Goal: Transaction & Acquisition: Purchase product/service

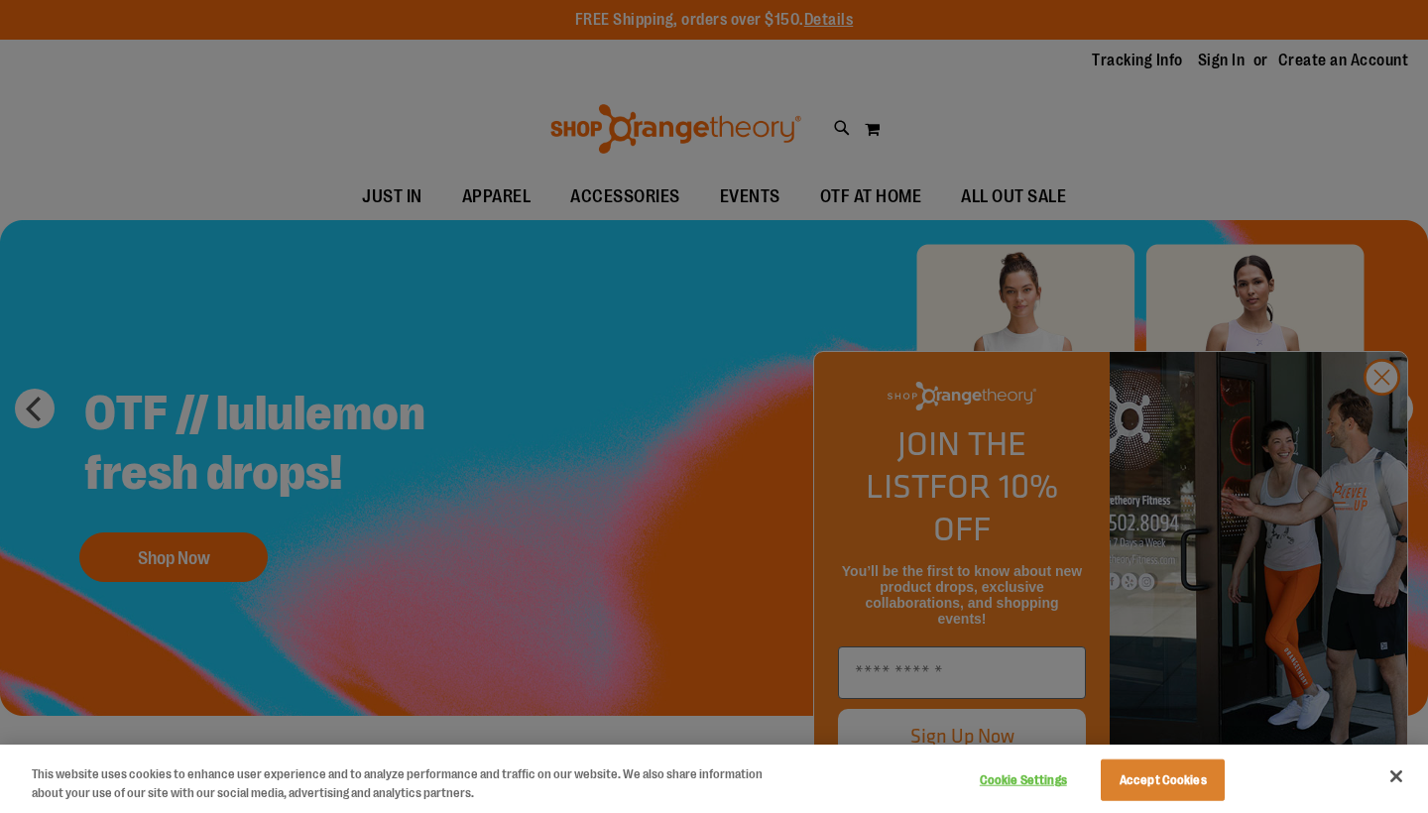
click at [1397, 778] on button "Close" at bounding box center [1396, 777] width 44 height 44
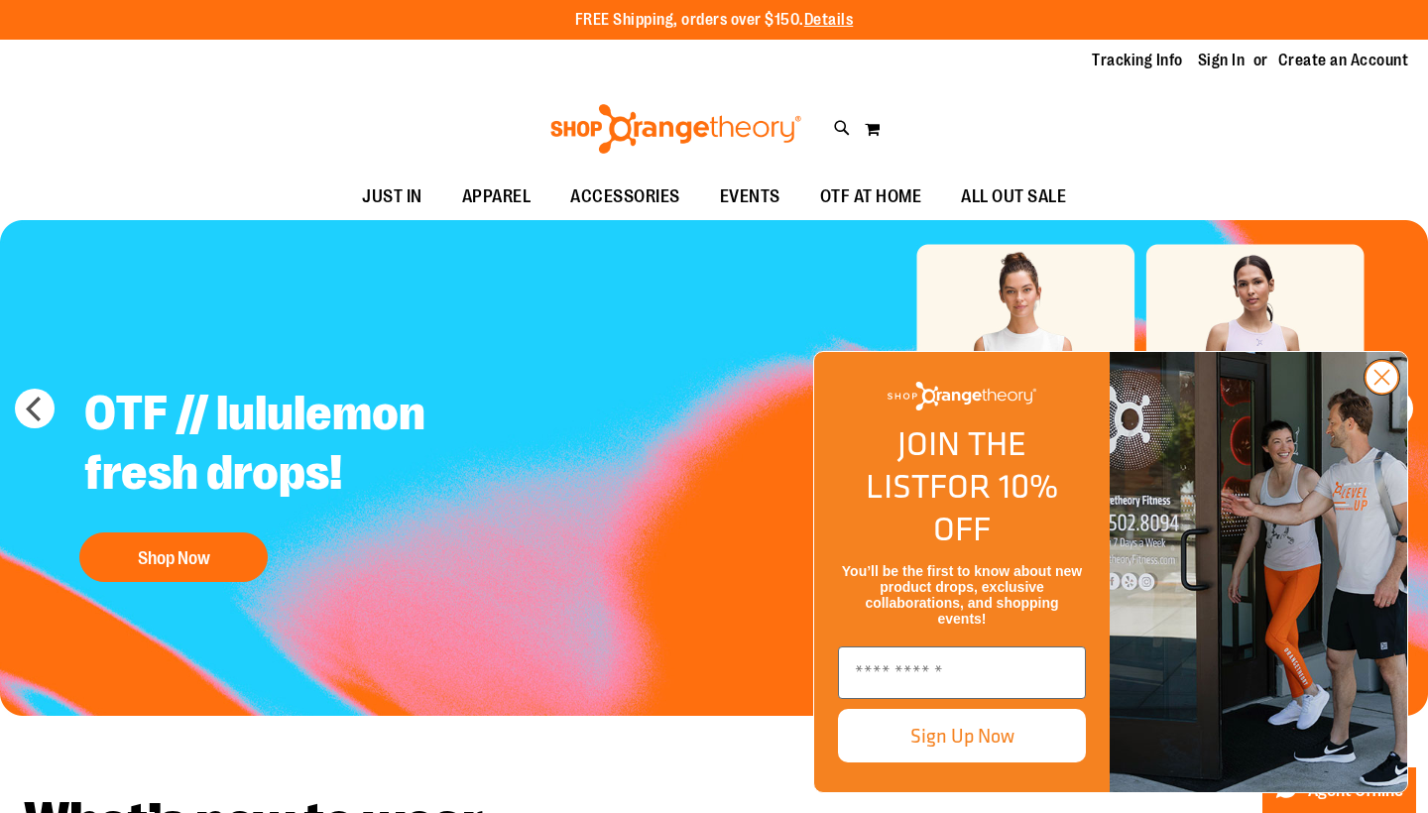
click at [1376, 394] on circle "Close dialog" at bounding box center [1381, 377] width 33 height 33
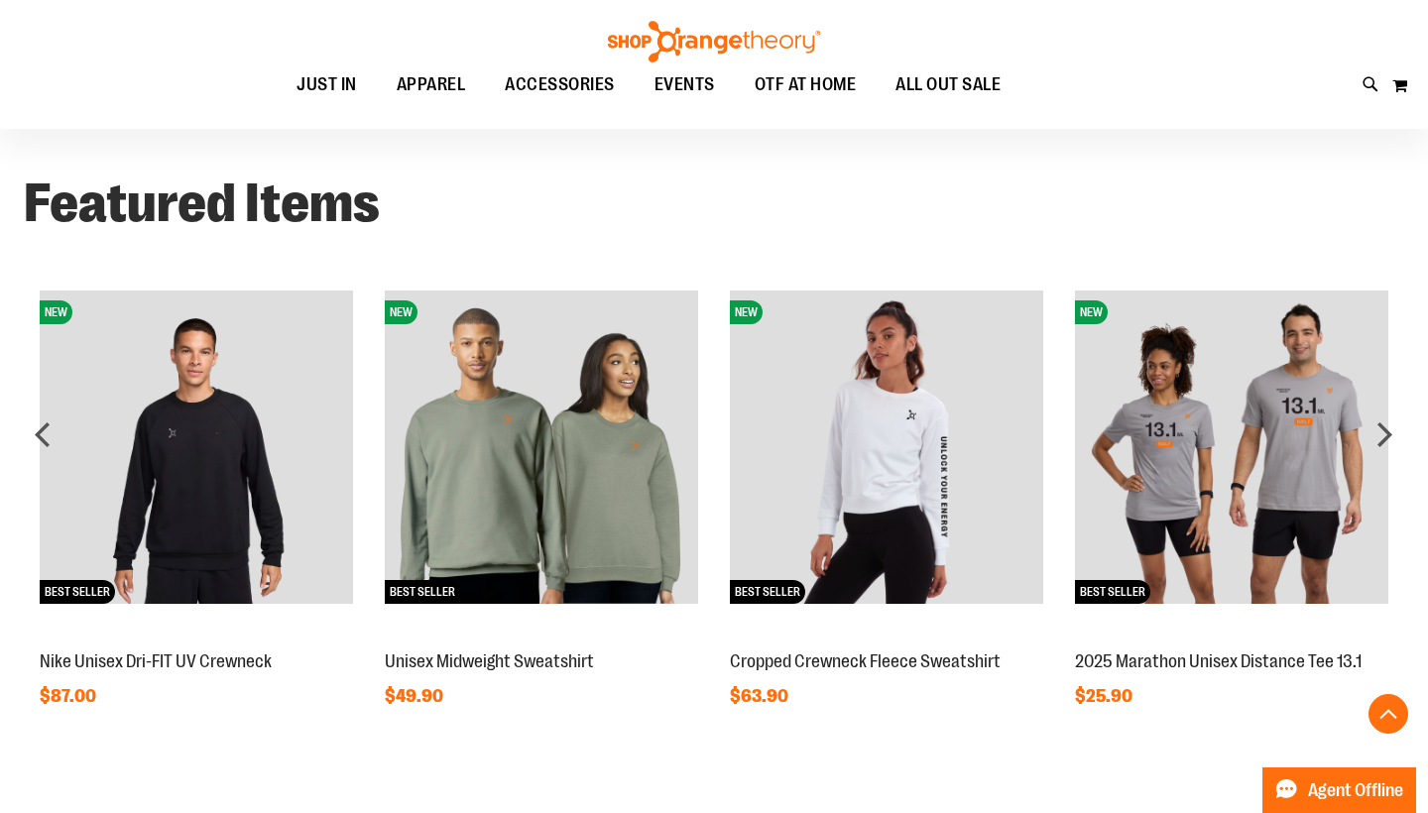
scroll to position [1429, 0]
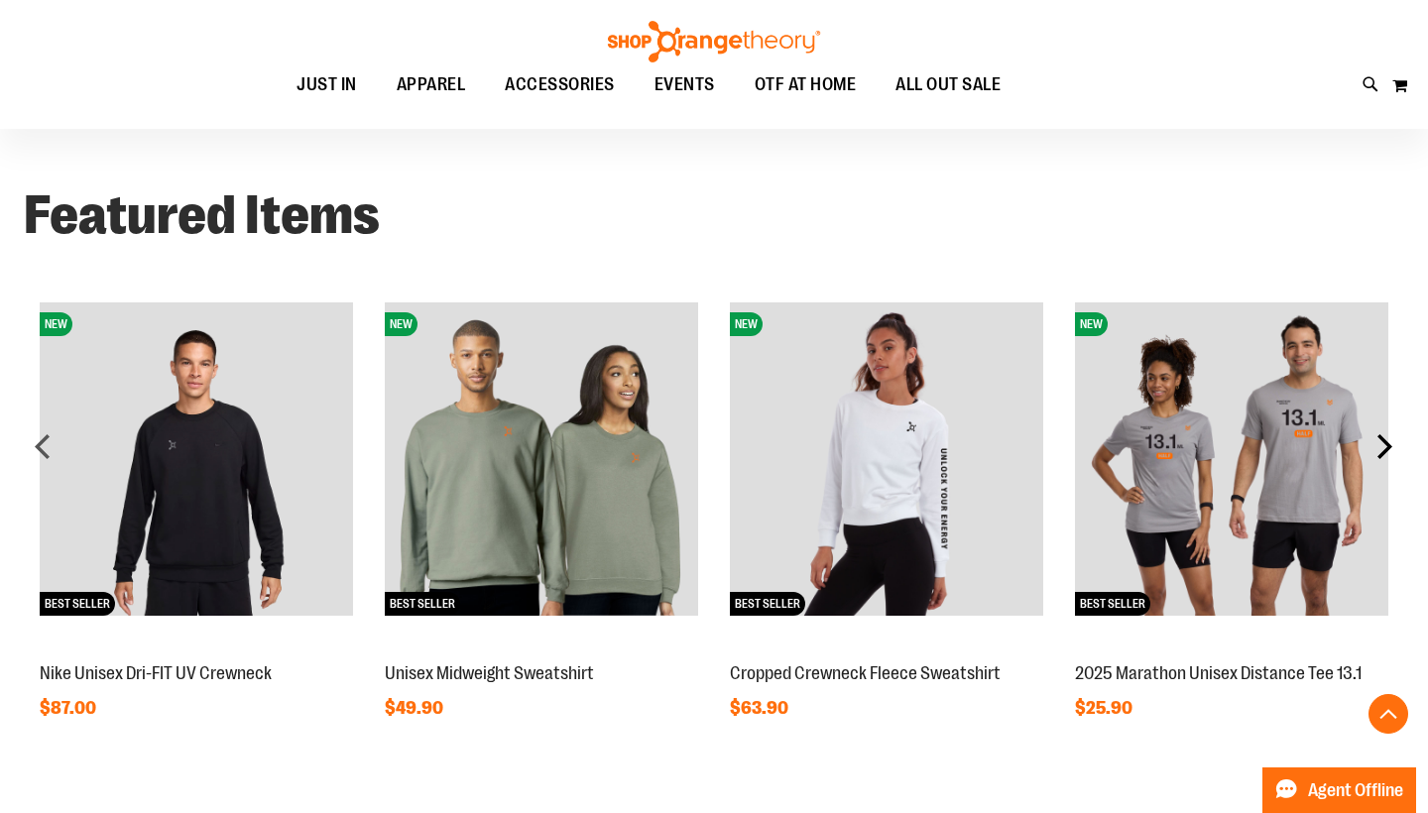
click at [1380, 443] on div "next" at bounding box center [1384, 446] width 40 height 40
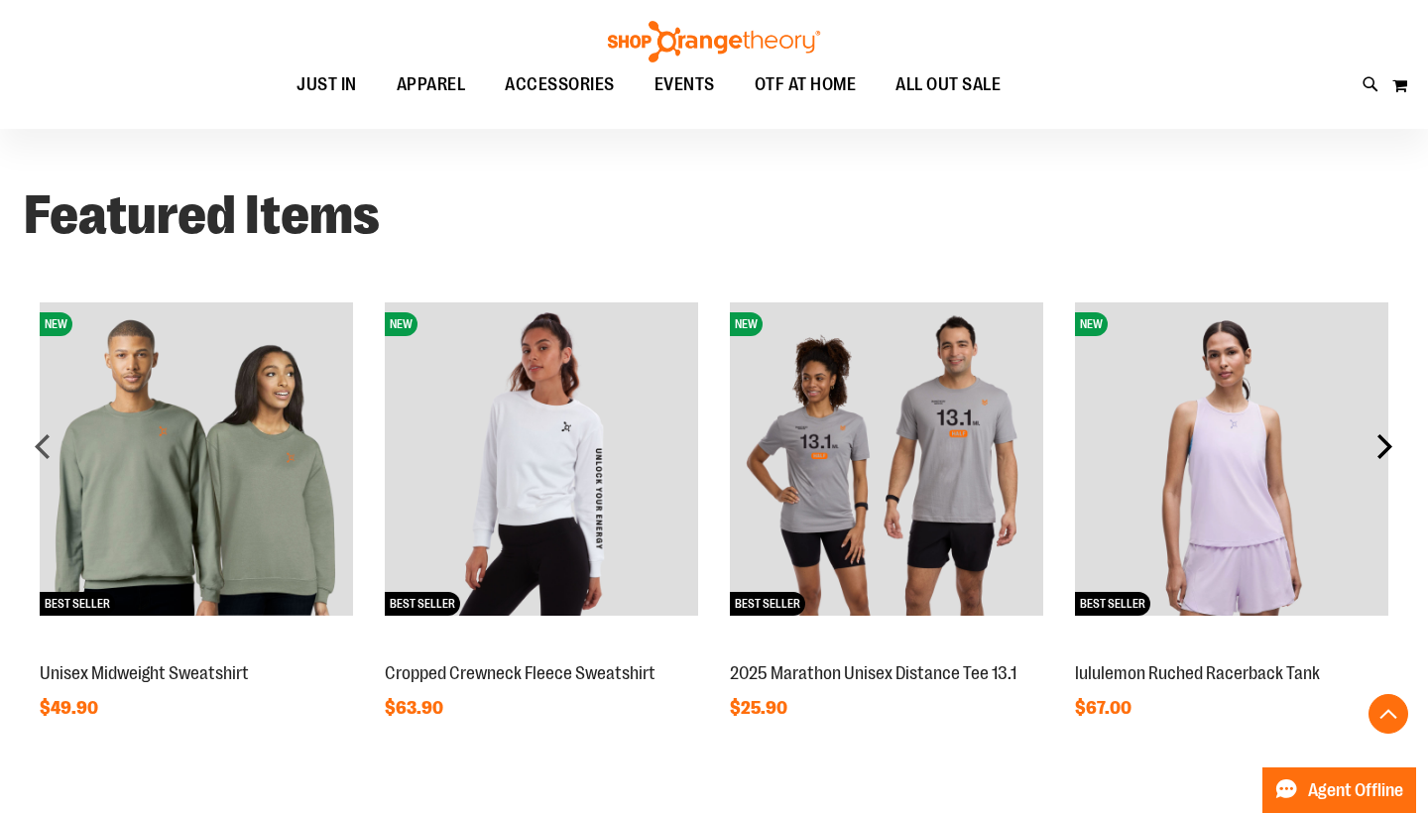
click at [1378, 445] on div "next" at bounding box center [1384, 446] width 40 height 40
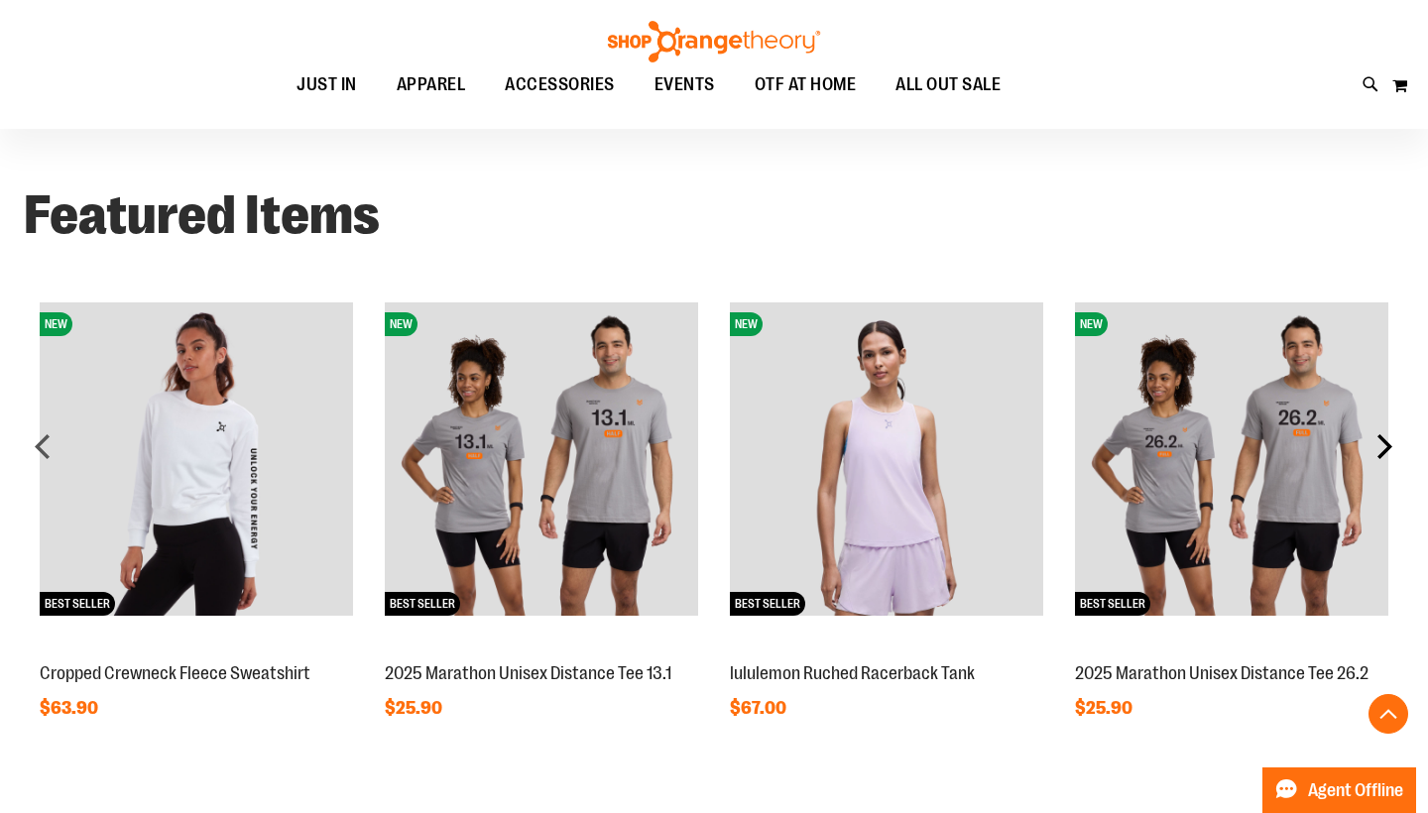
click at [1378, 445] on div "next" at bounding box center [1384, 446] width 40 height 40
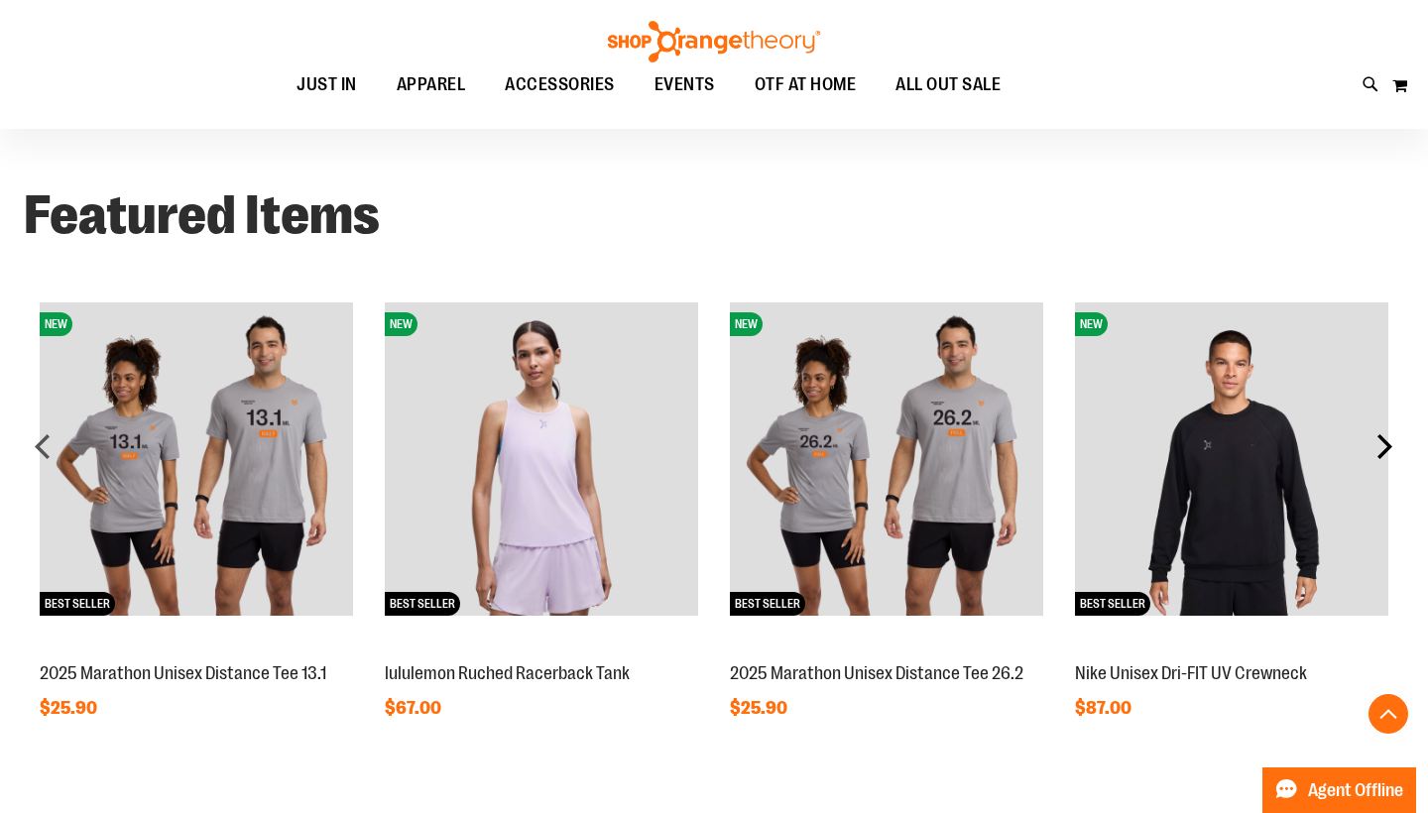
click at [1378, 446] on div "next" at bounding box center [1384, 446] width 40 height 40
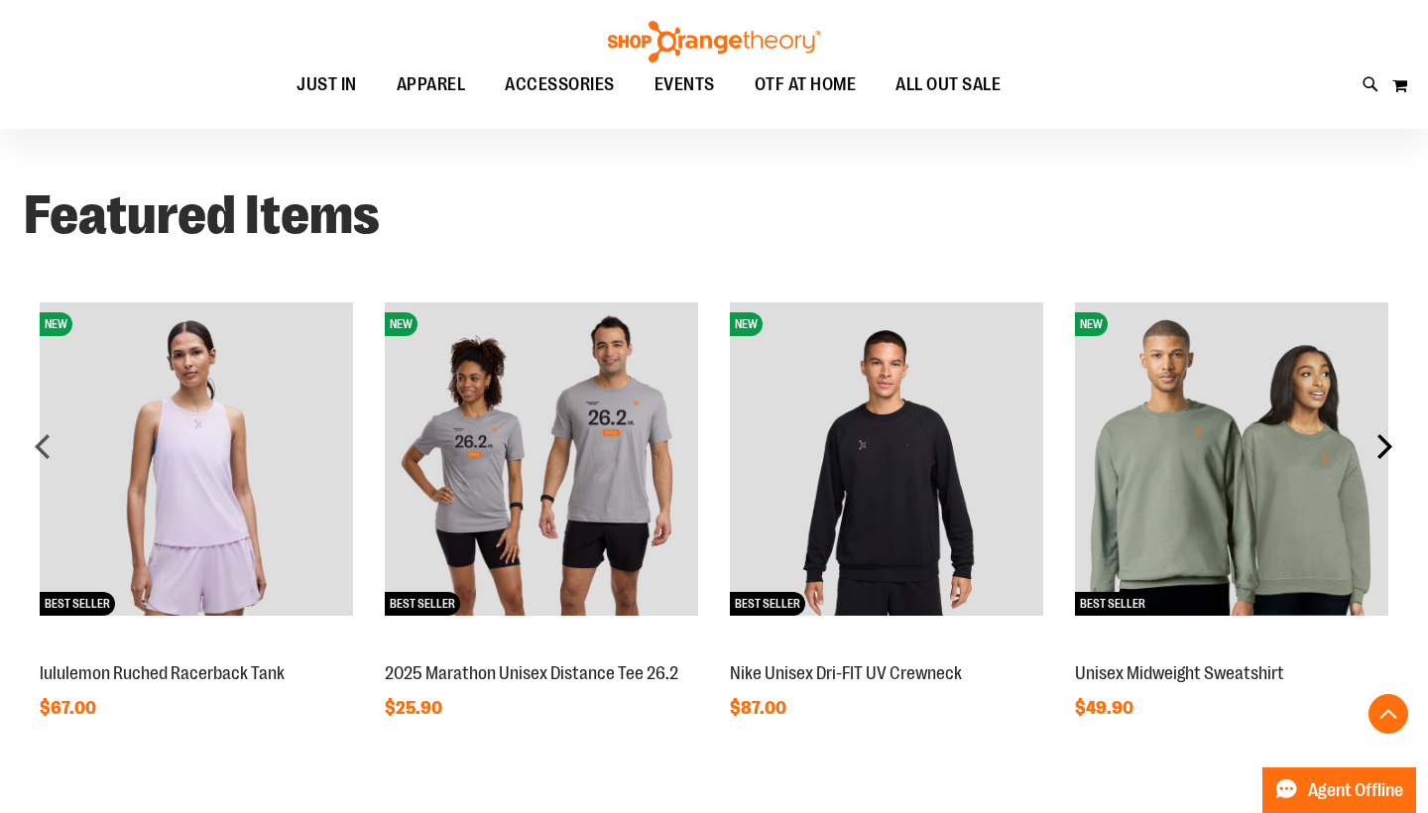
click at [1378, 446] on div "next" at bounding box center [1384, 446] width 40 height 40
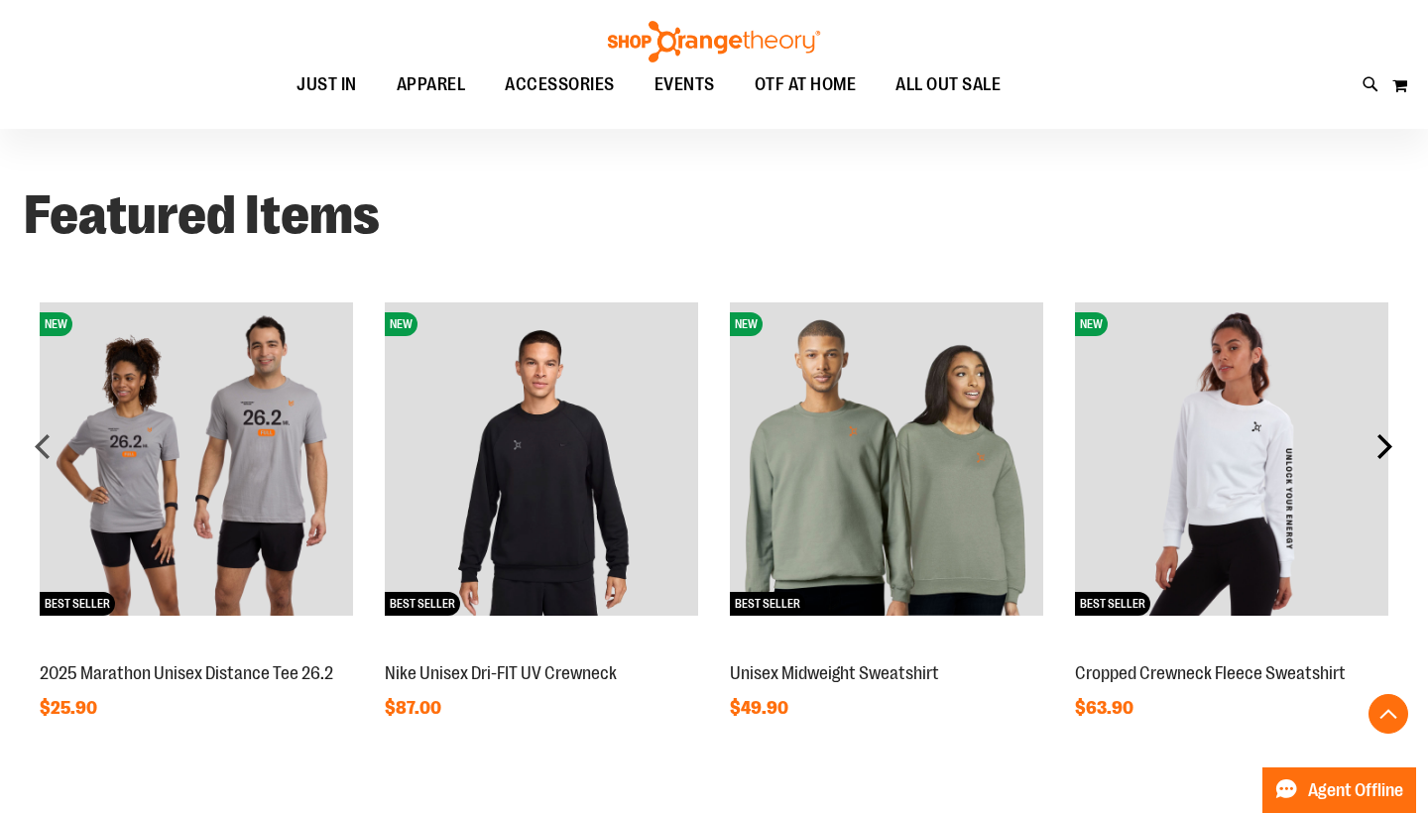
click at [1378, 446] on div "next" at bounding box center [1384, 446] width 40 height 40
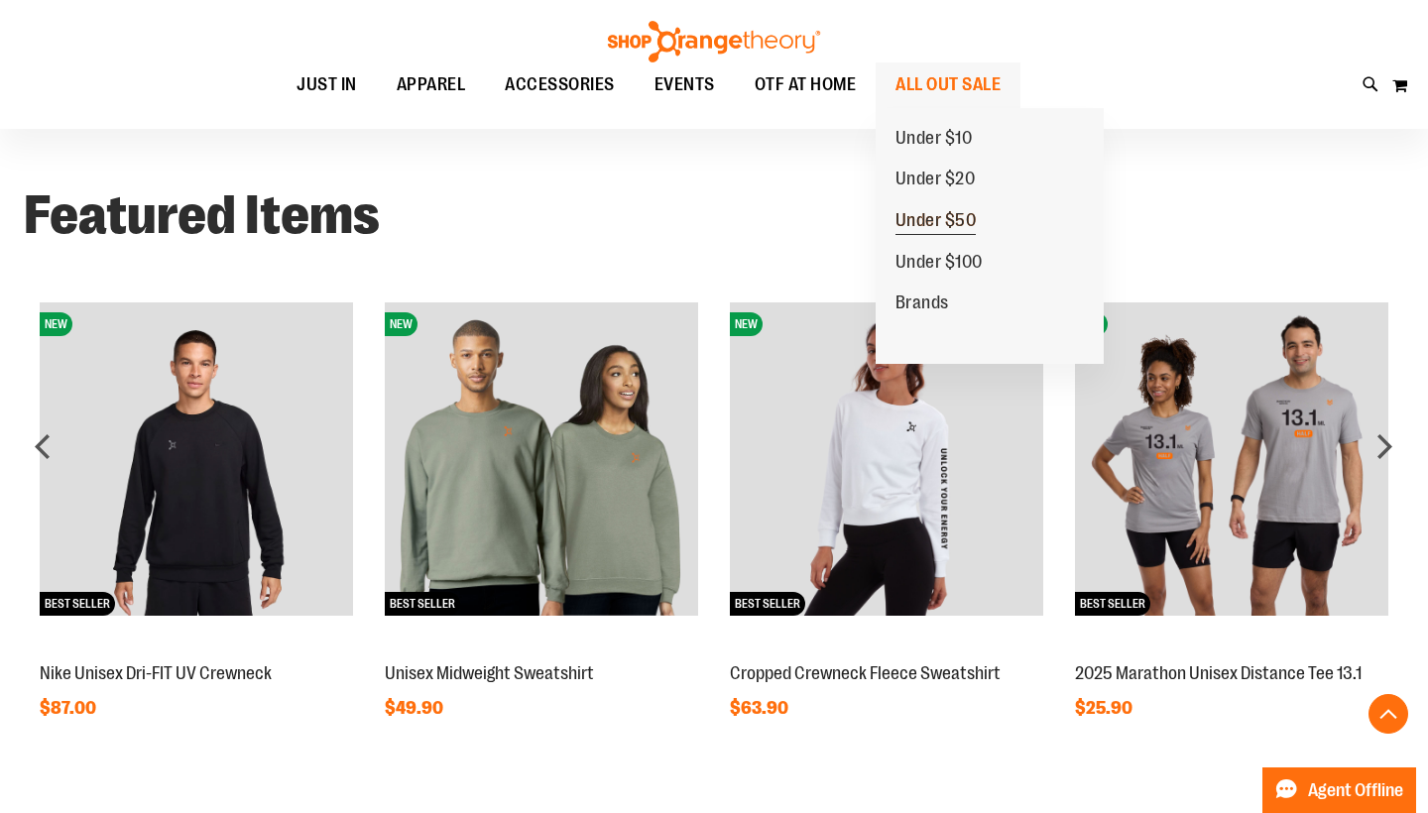
click at [945, 219] on span "Under $50" at bounding box center [935, 222] width 81 height 25
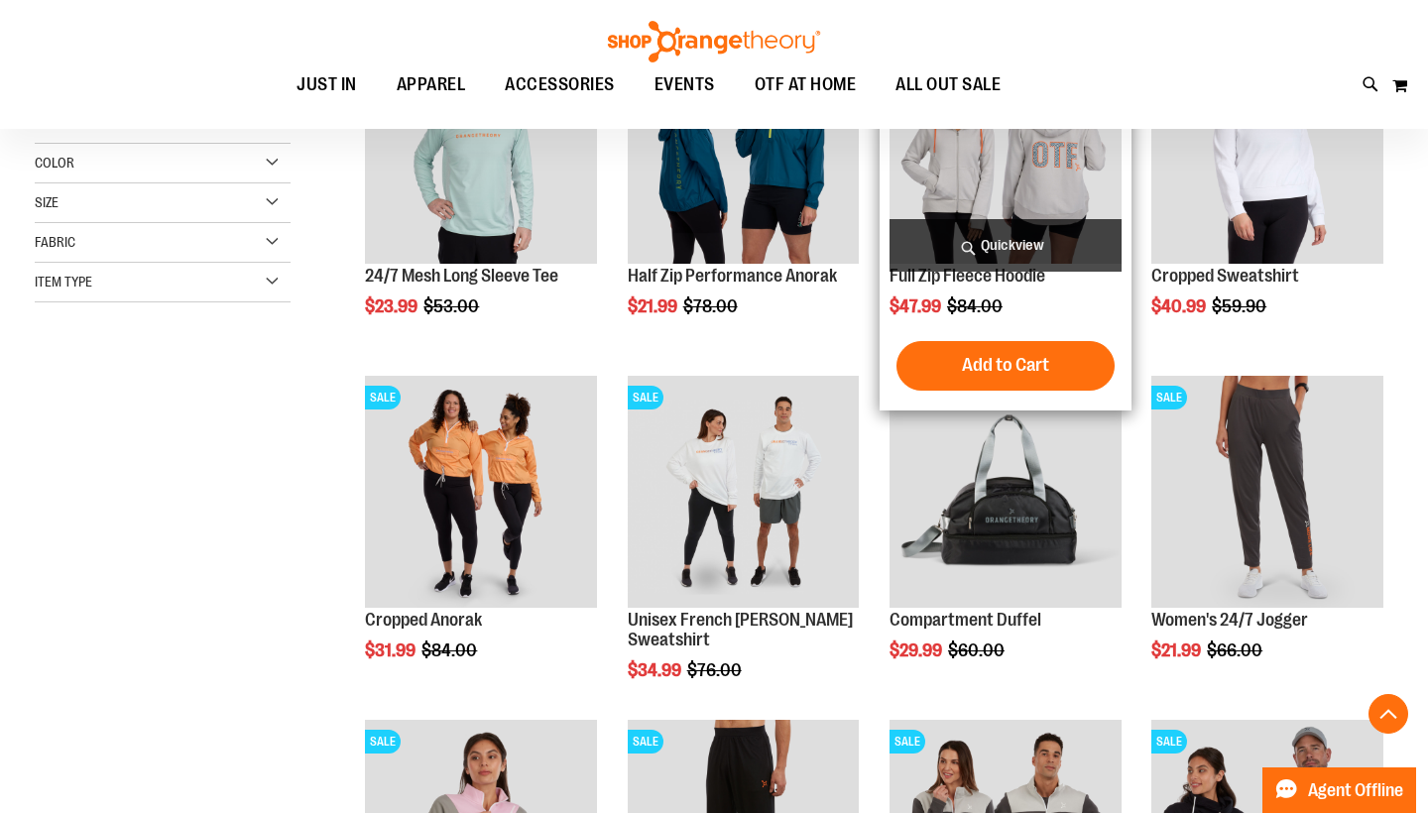
scroll to position [374, 0]
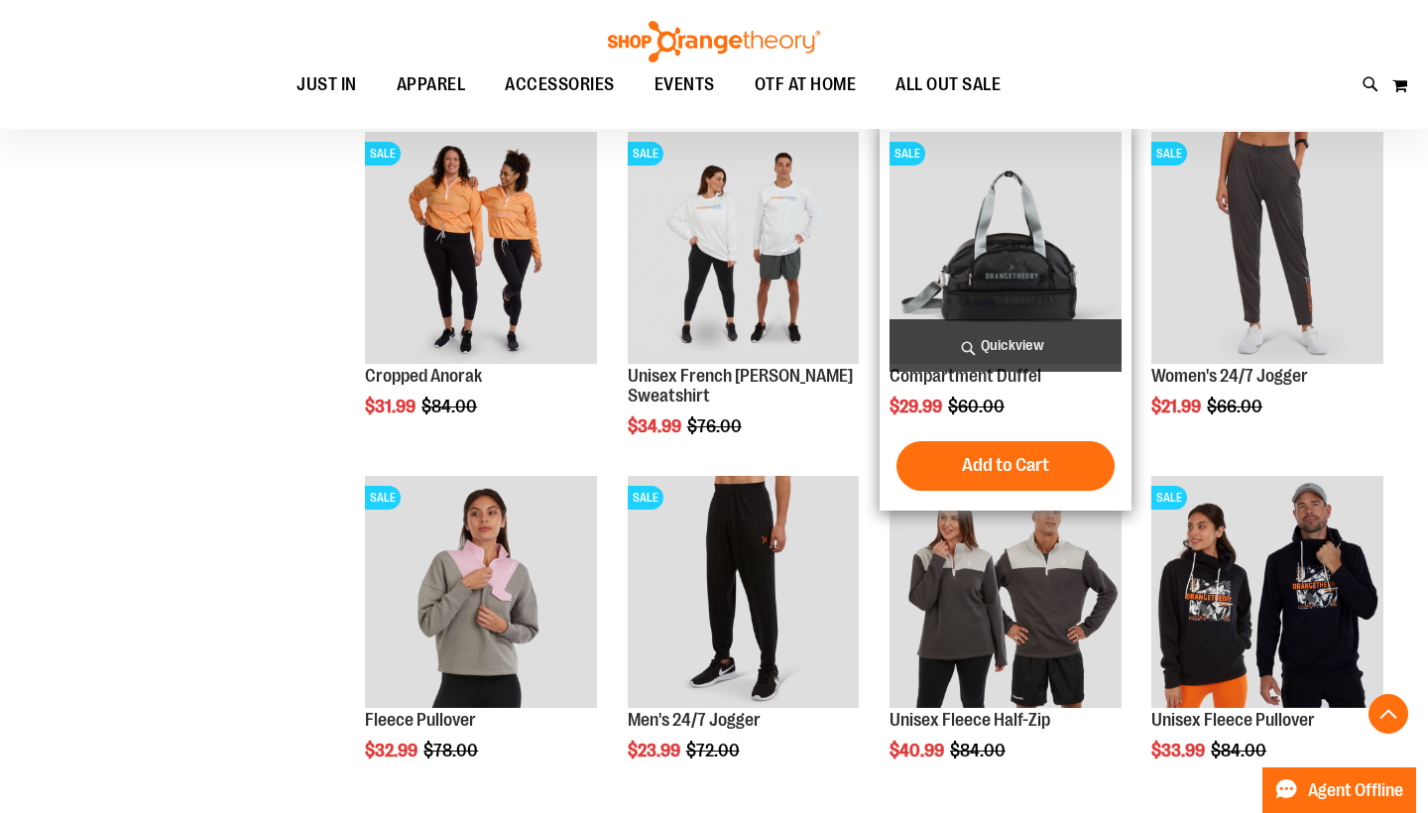
scroll to position [611, 0]
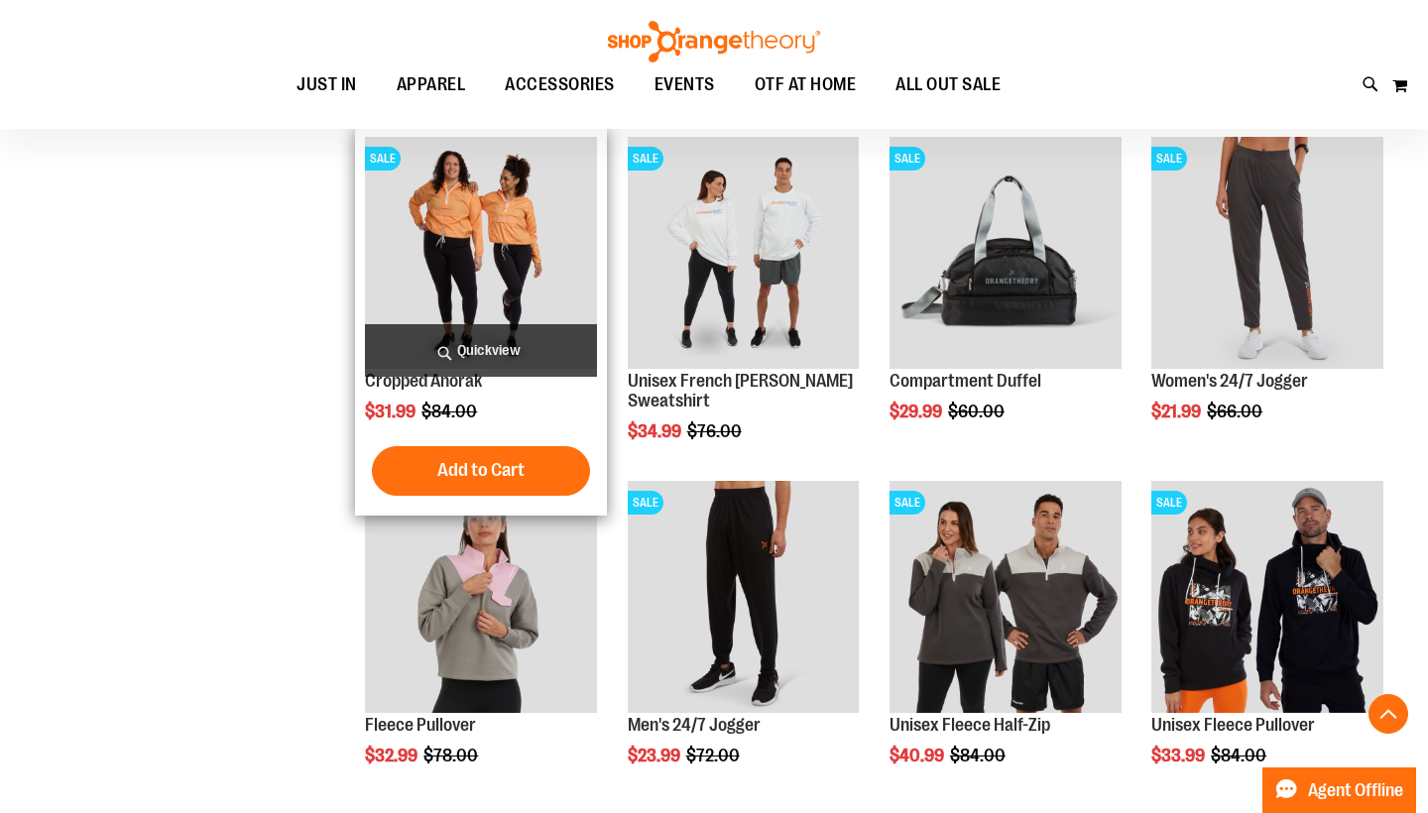
click at [529, 271] on img "product" at bounding box center [481, 253] width 232 height 232
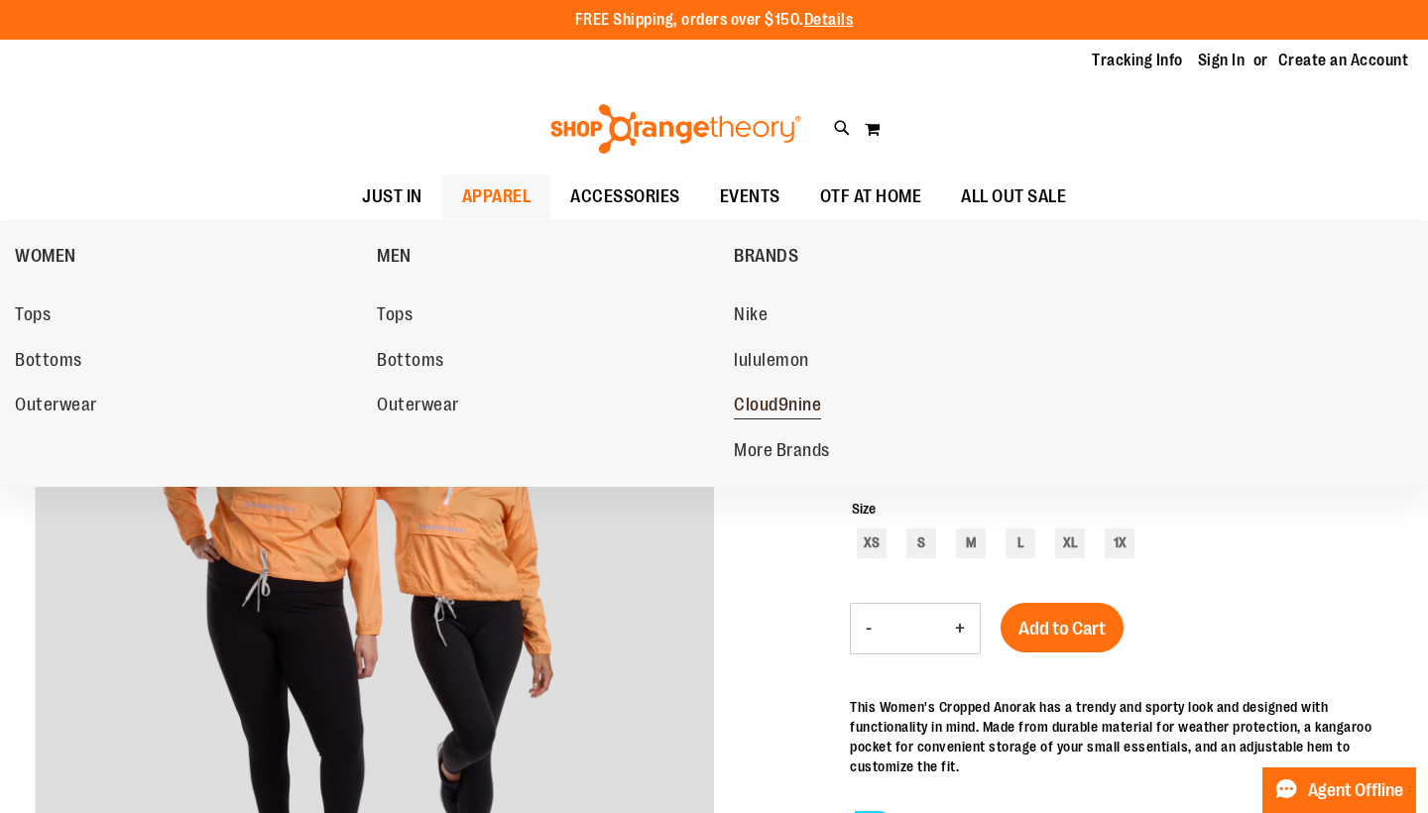
click at [795, 406] on span "Cloud9nine" at bounding box center [777, 407] width 87 height 25
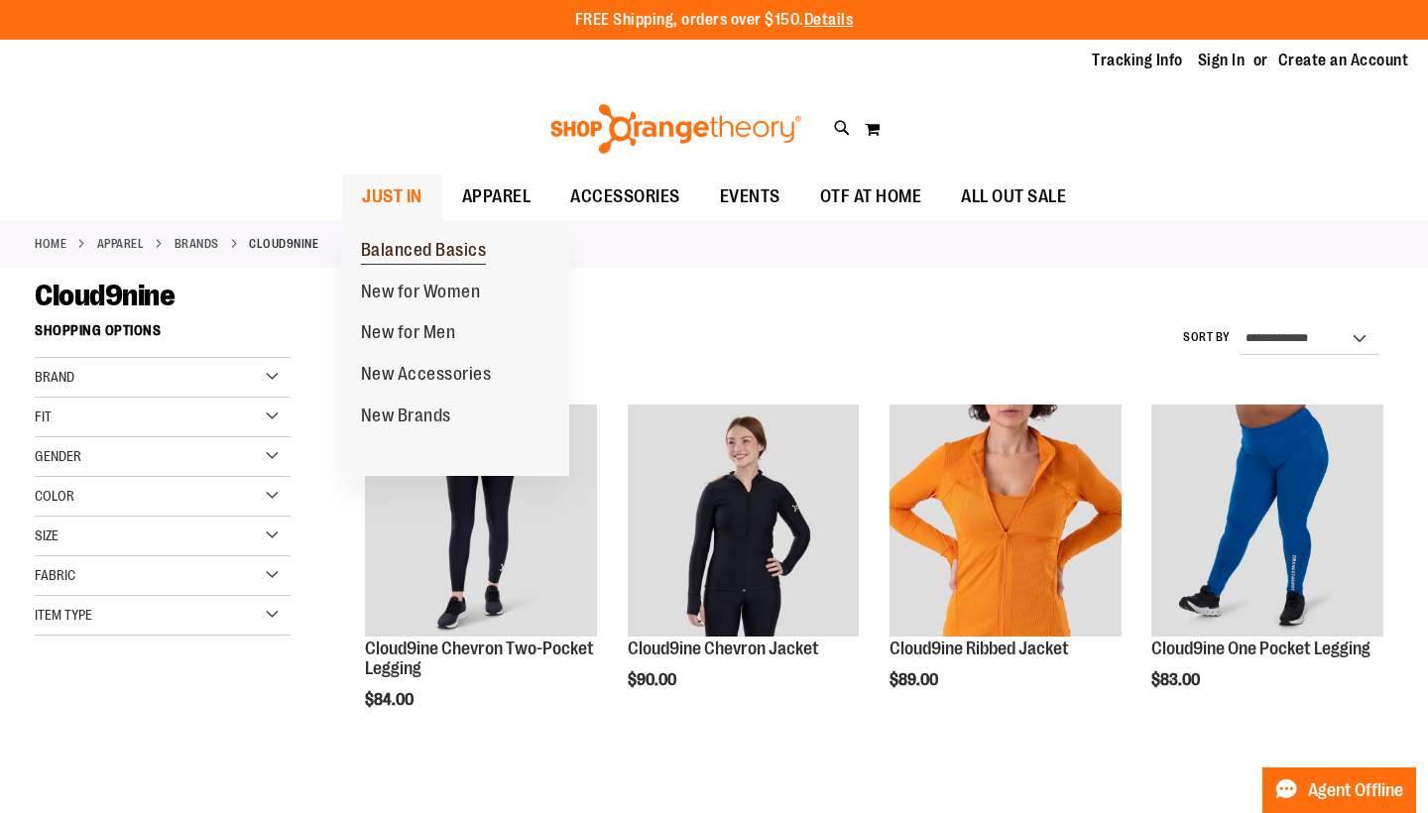
click at [420, 252] on span "Balanced Basics" at bounding box center [424, 252] width 126 height 25
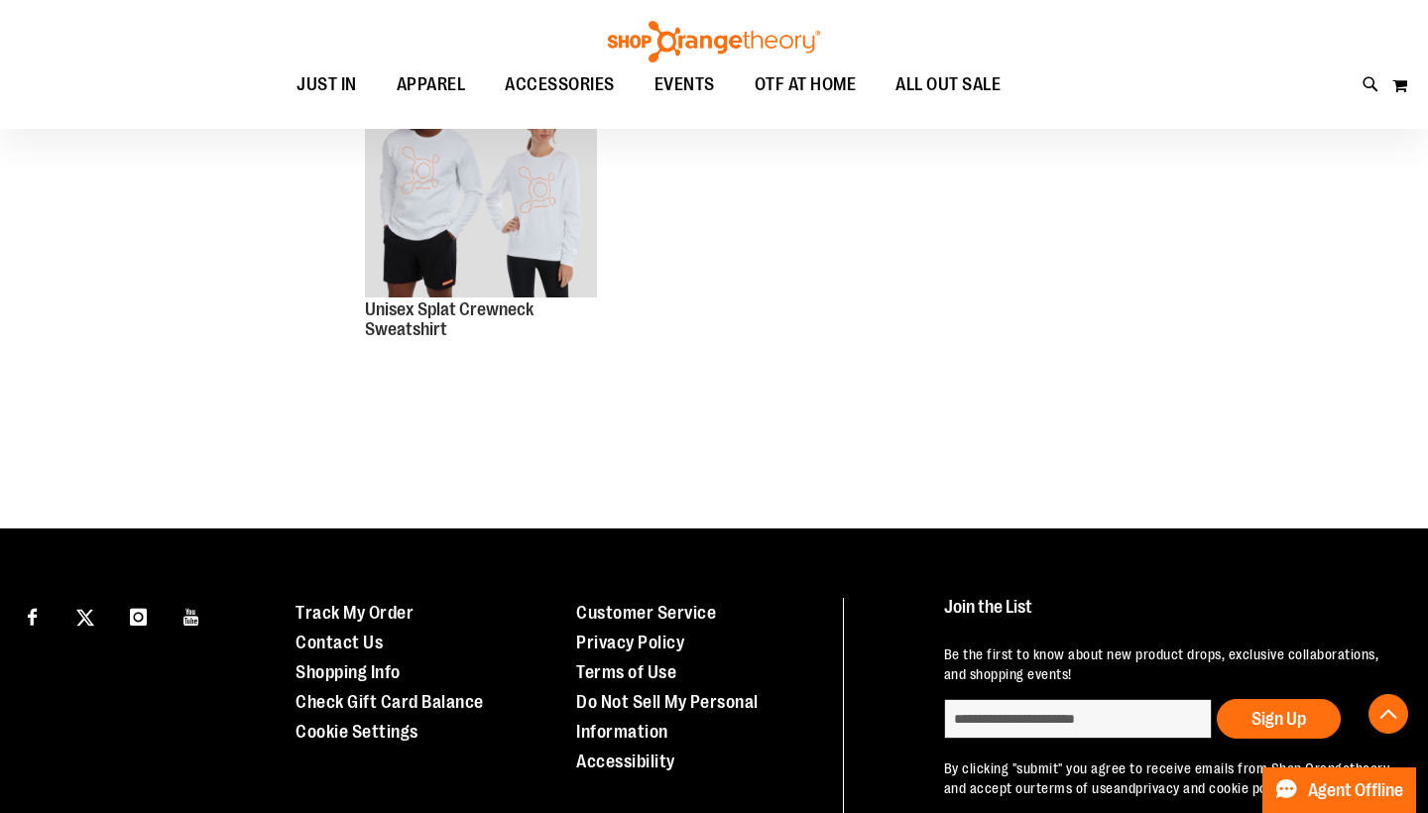
scroll to position [1027, 0]
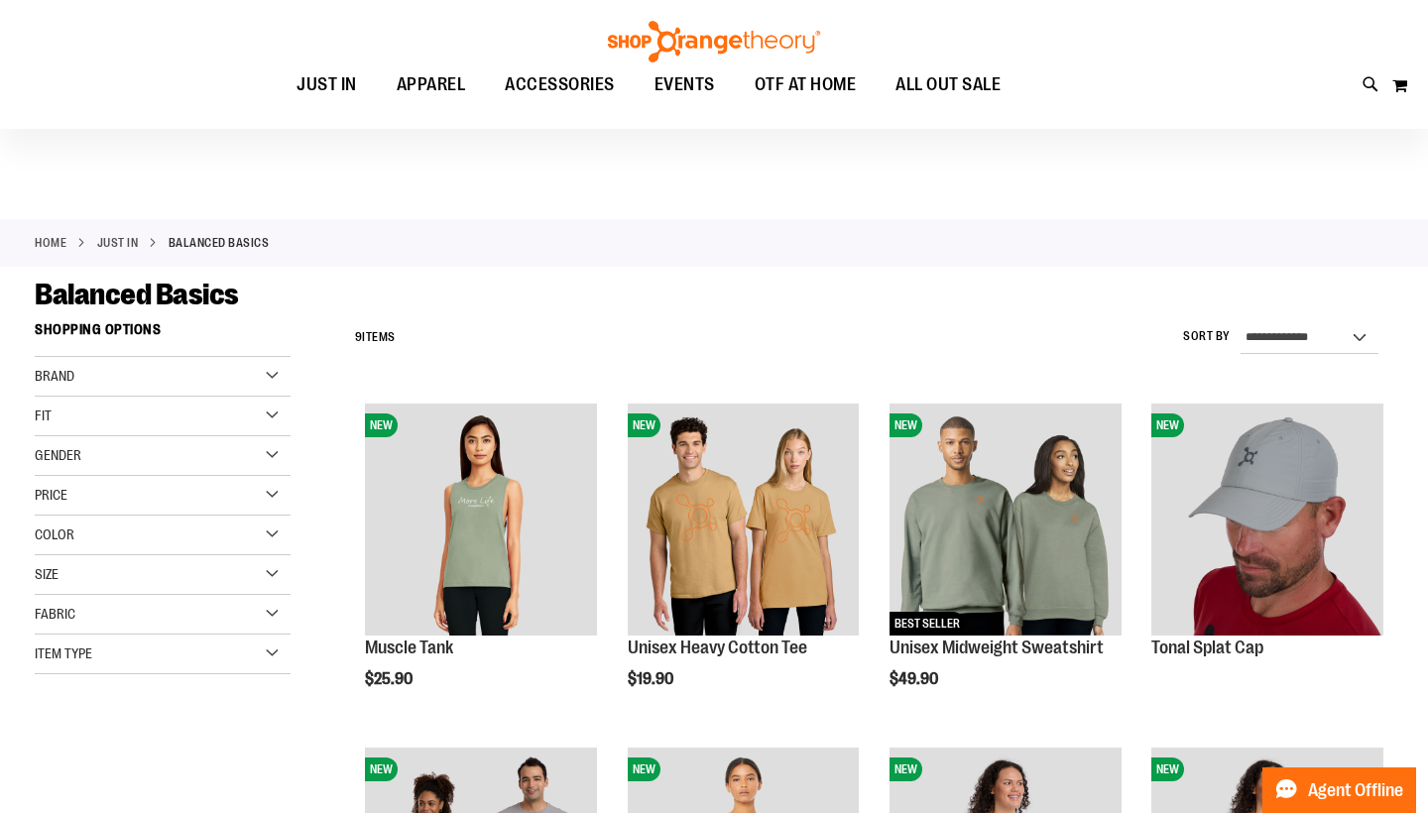
scroll to position [0, 0]
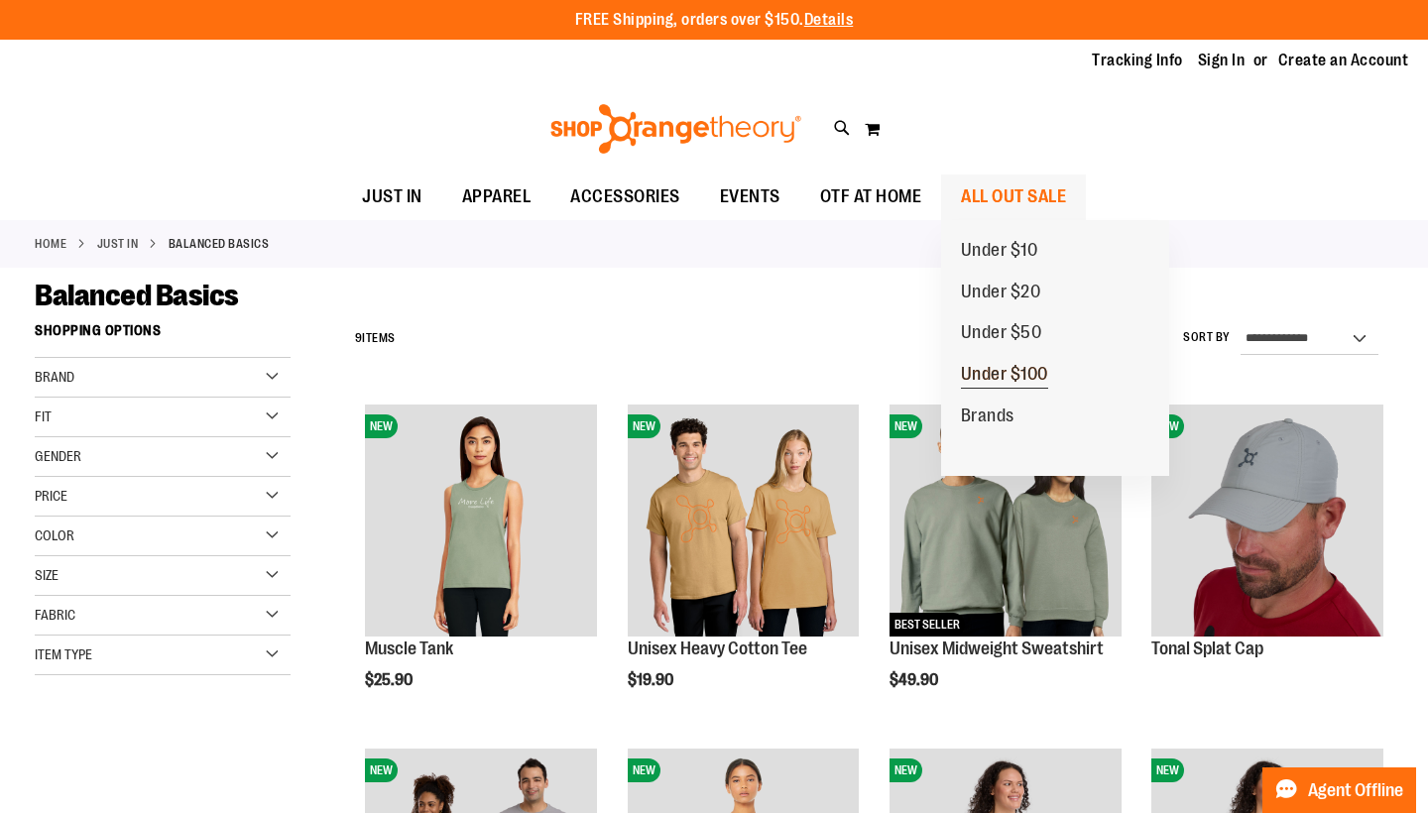
click at [1025, 359] on link "Under $100" at bounding box center [1004, 375] width 127 height 42
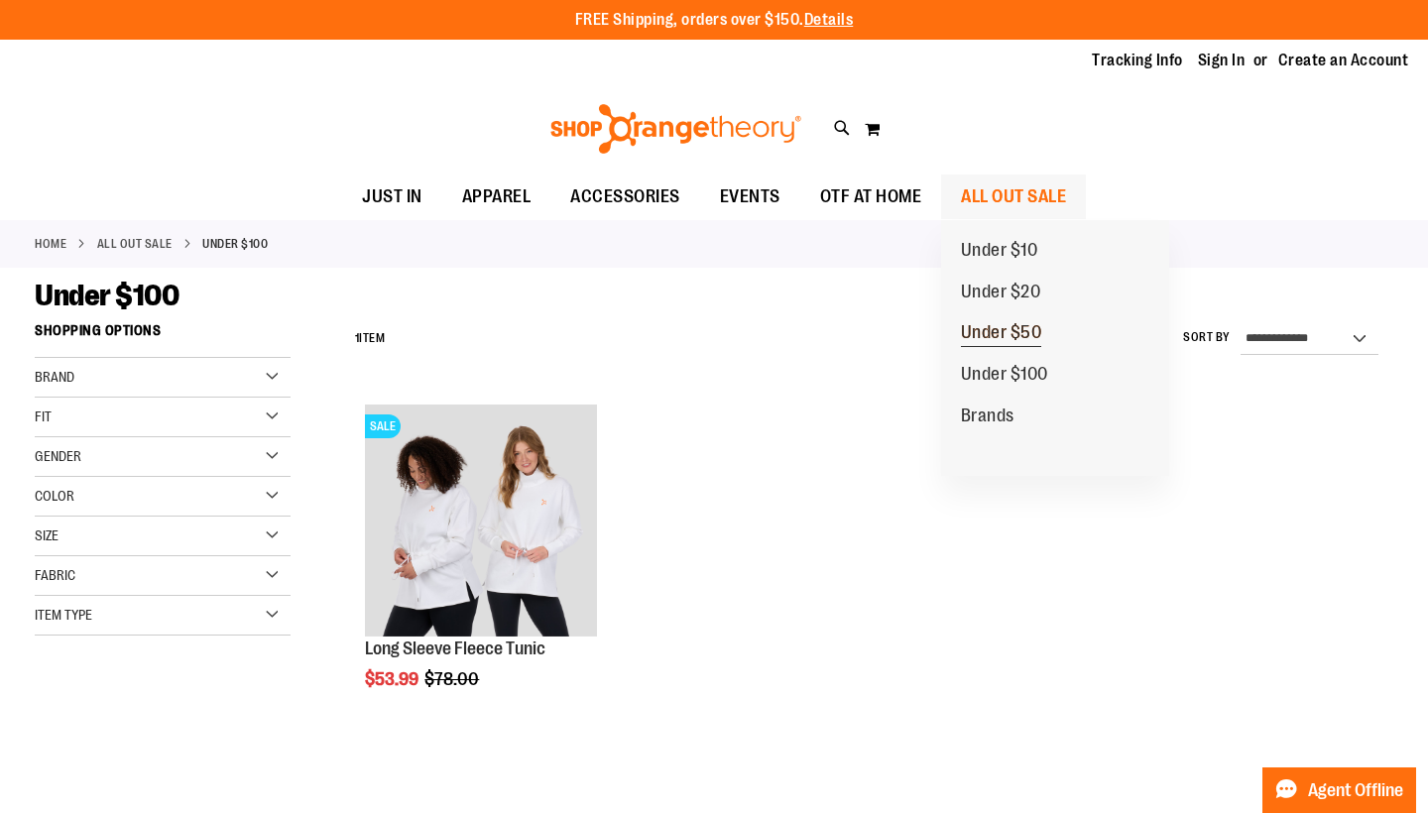
click at [1016, 328] on span "Under $50" at bounding box center [1001, 334] width 81 height 25
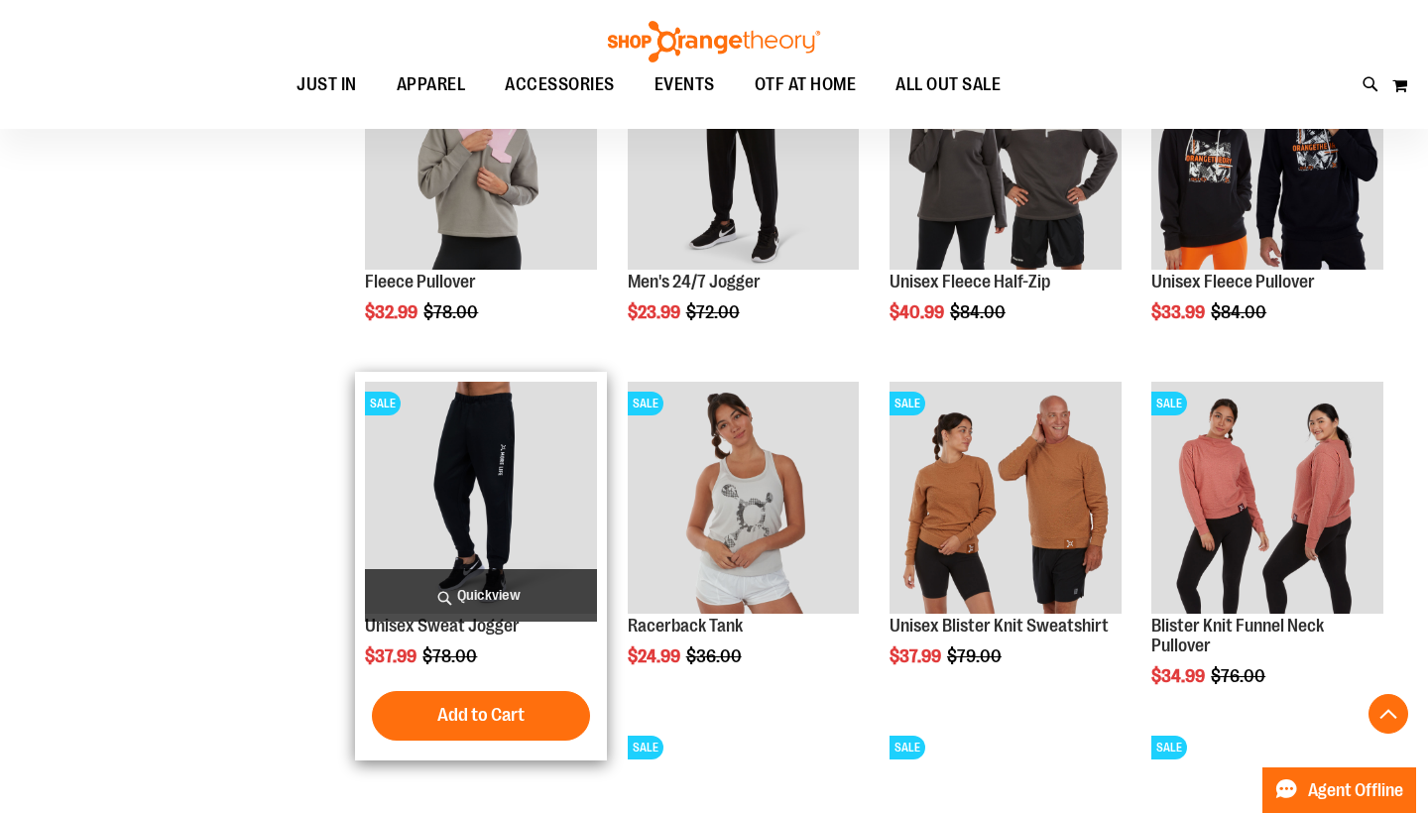
scroll to position [1054, 0]
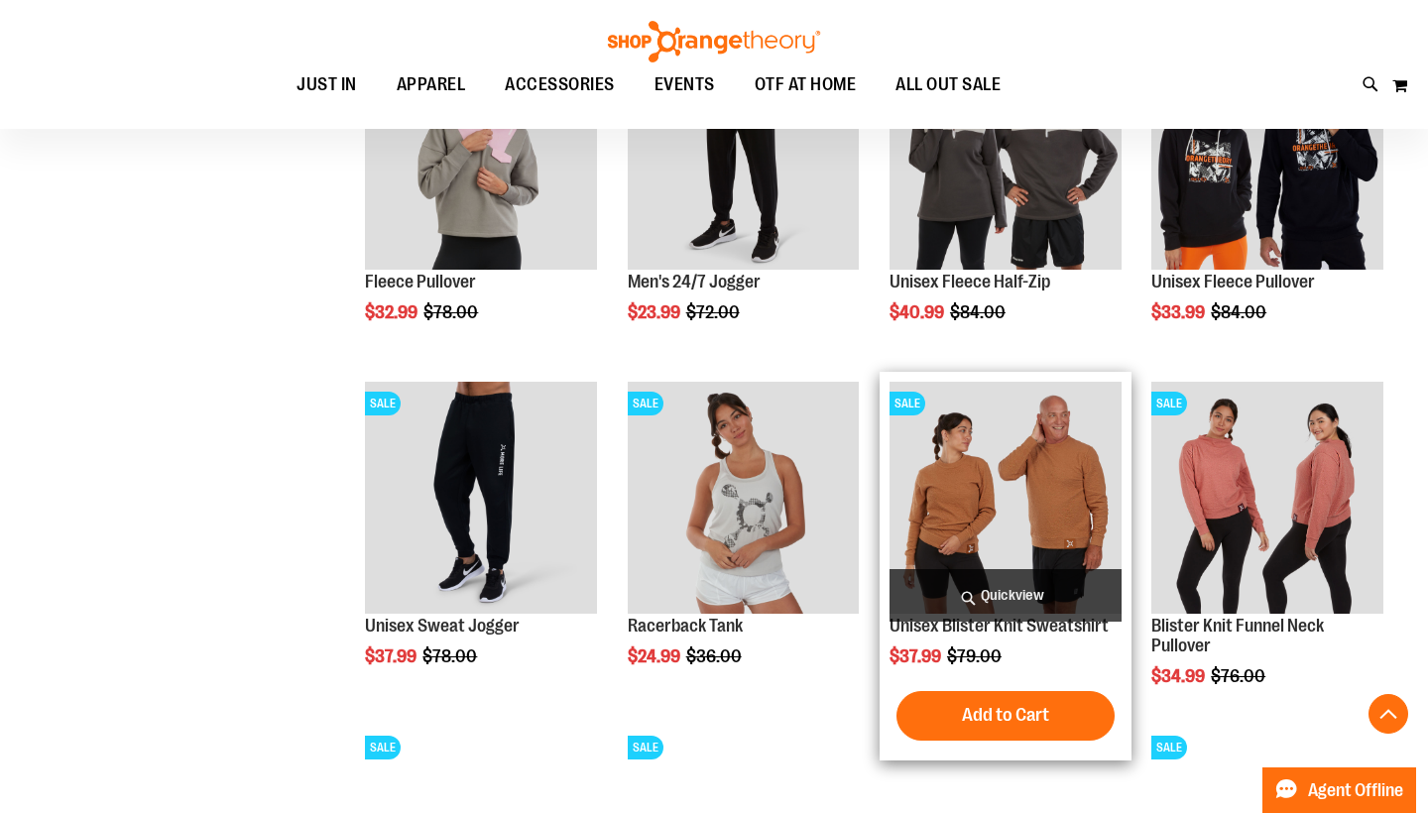
click at [948, 446] on img "product" at bounding box center [1005, 498] width 232 height 232
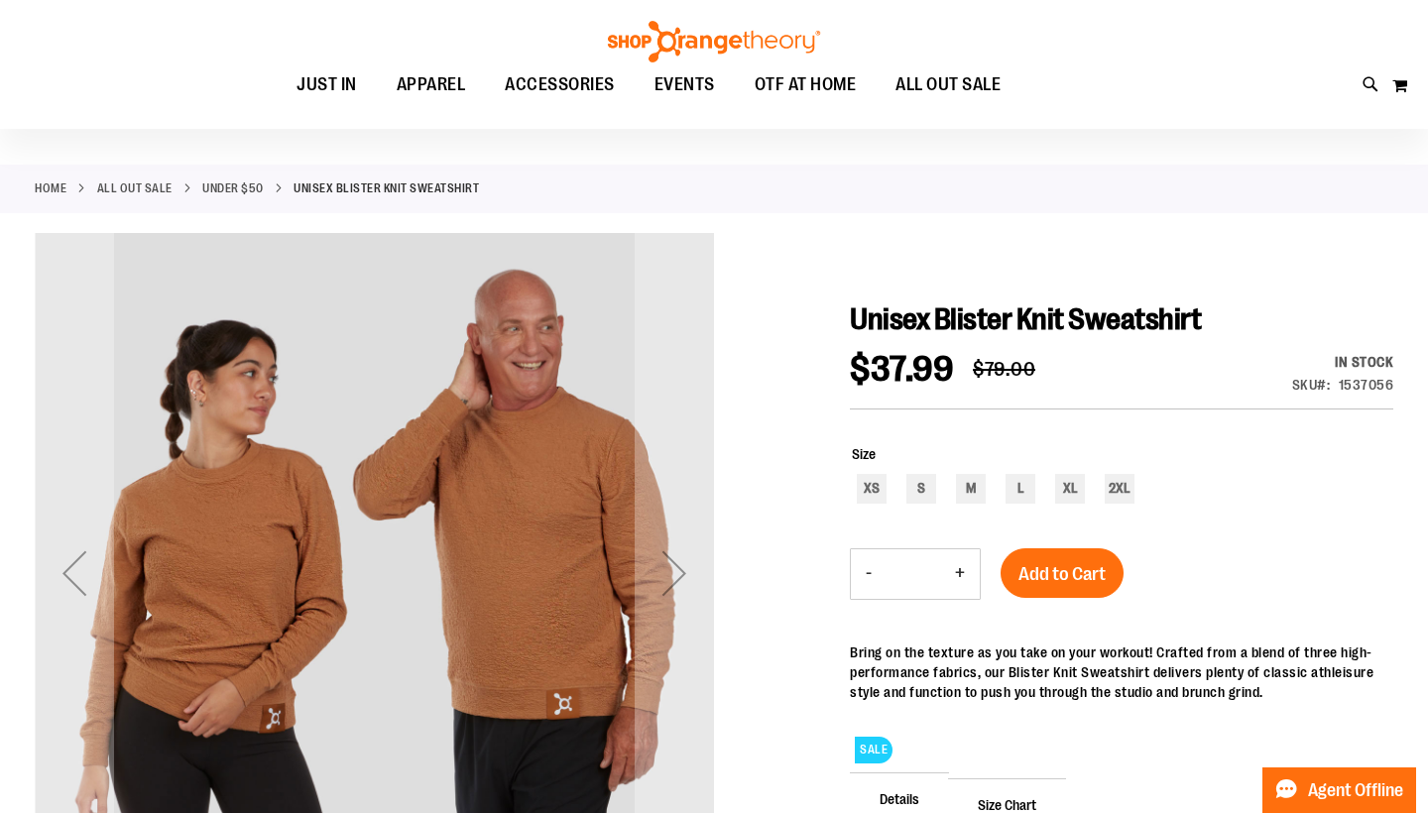
scroll to position [55, 0]
click at [980, 496] on div "M" at bounding box center [971, 489] width 30 height 30
type input "***"
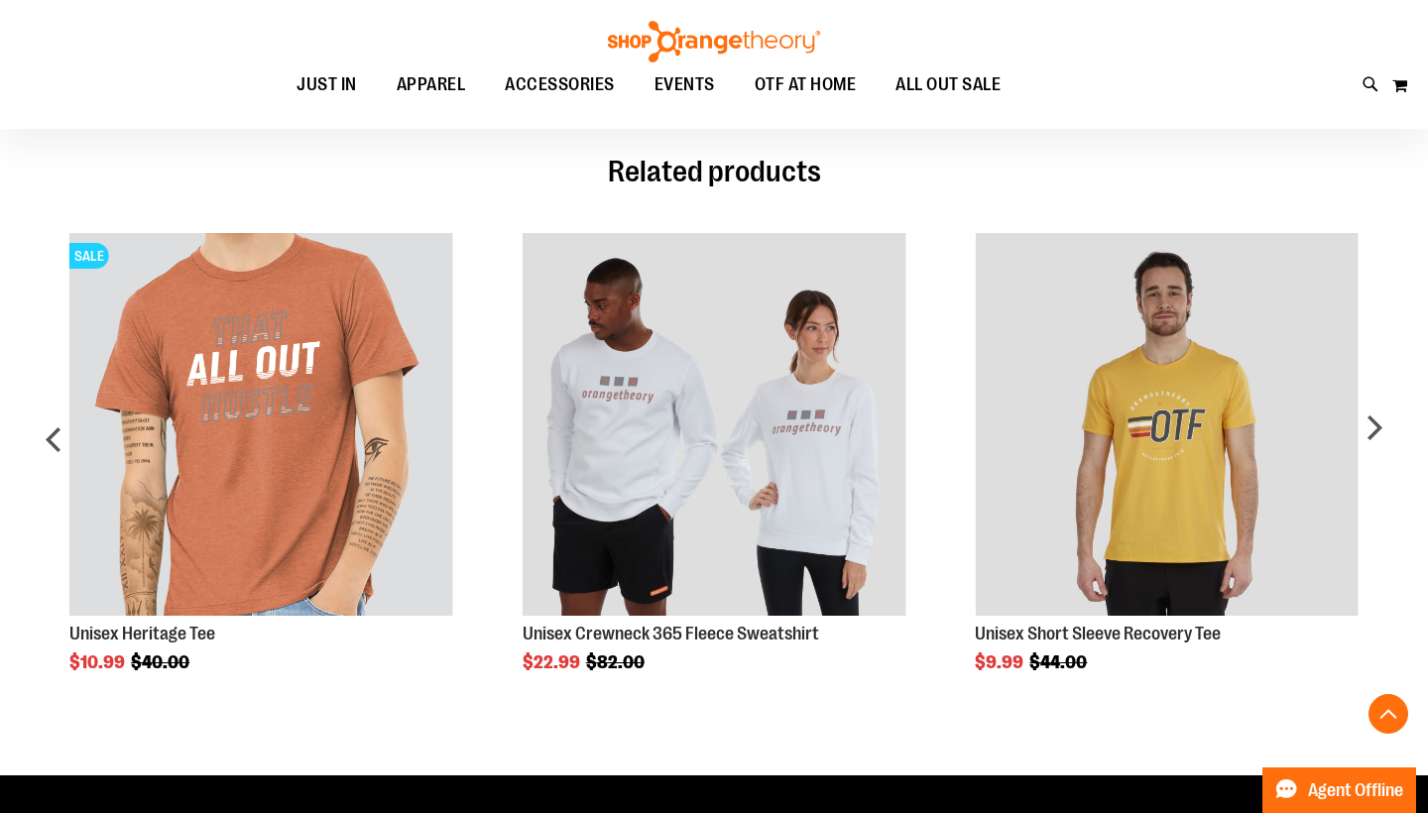
scroll to position [1059, 0]
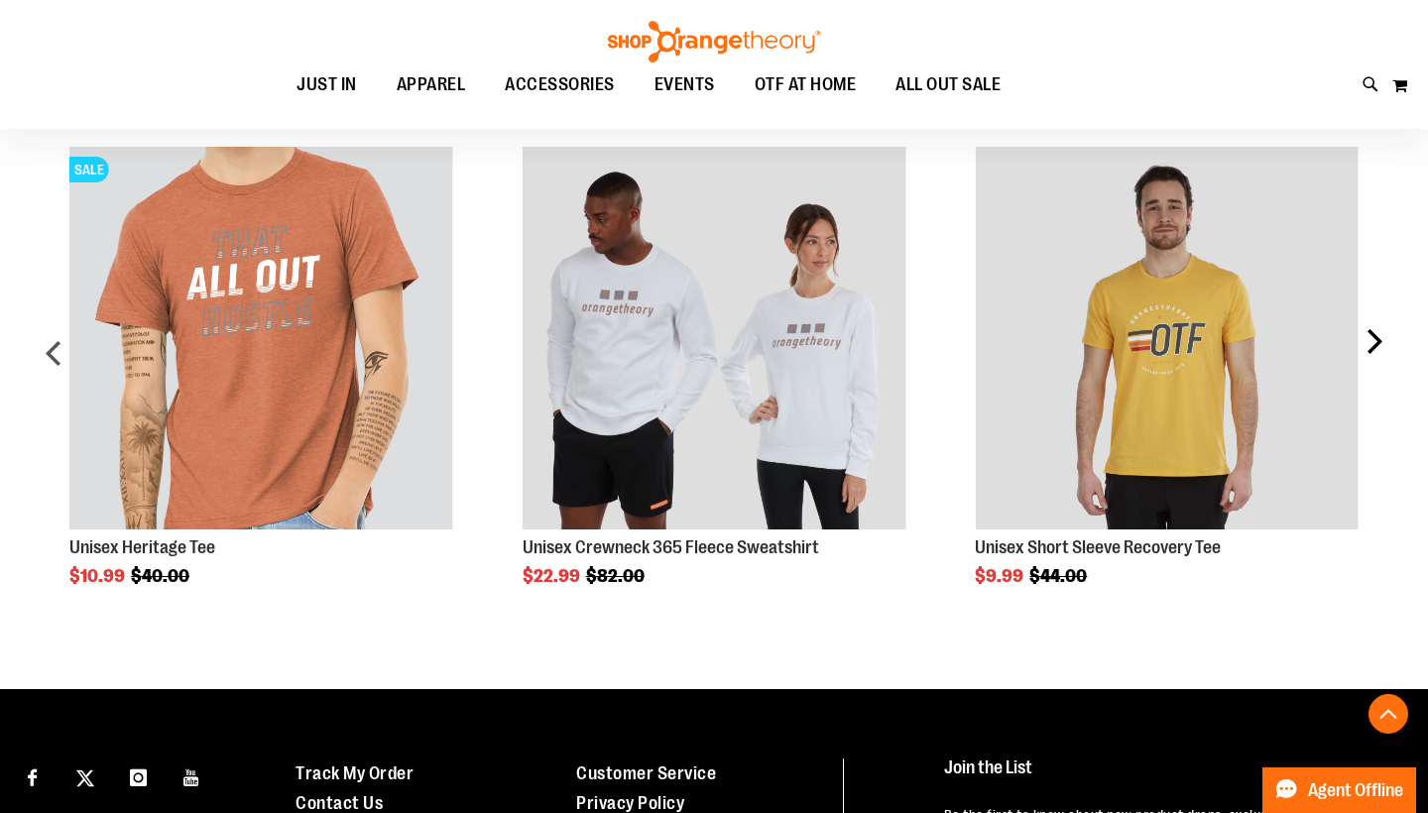
click at [1370, 332] on div "next" at bounding box center [1373, 361] width 40 height 488
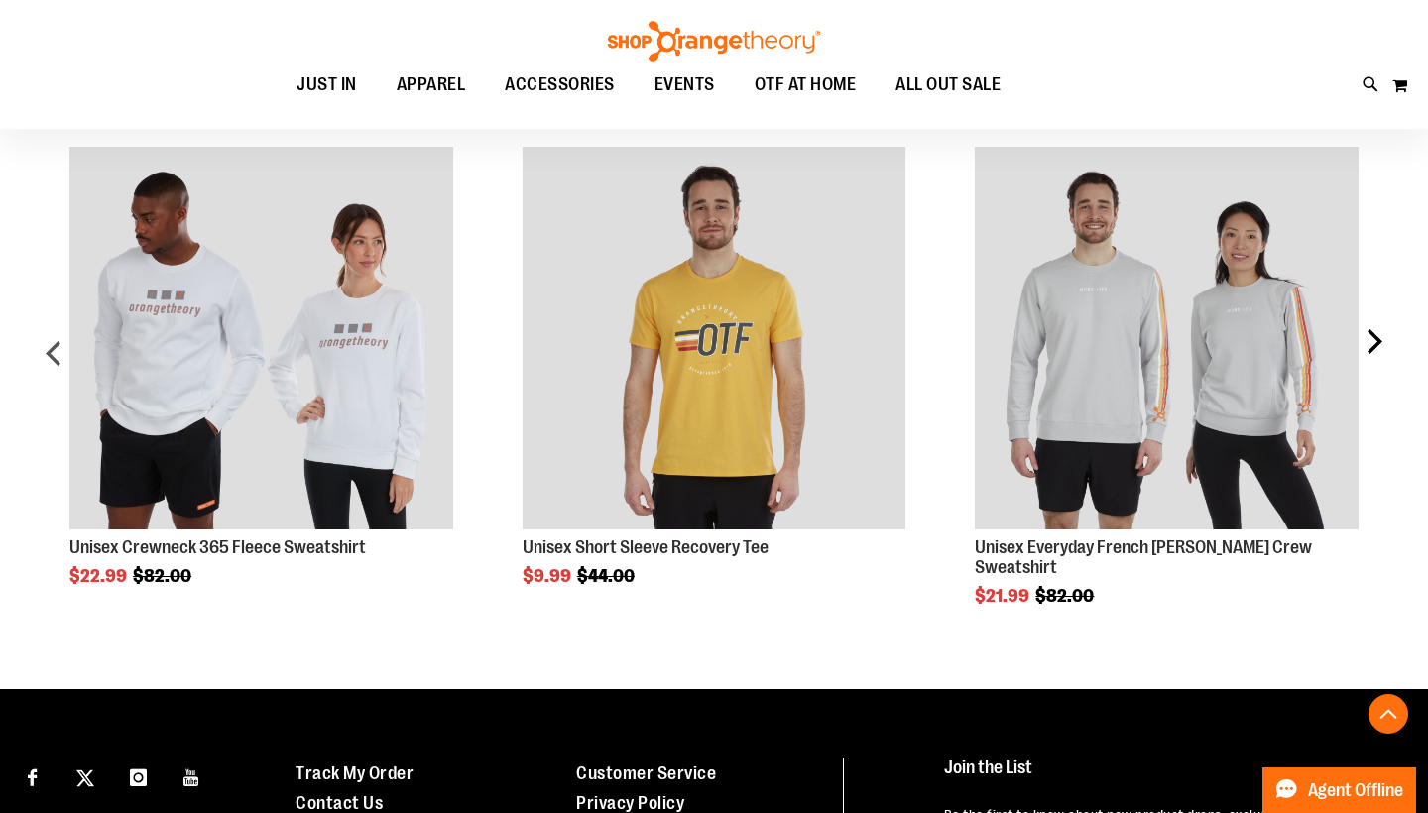
click at [1370, 332] on div "next" at bounding box center [1373, 361] width 40 height 488
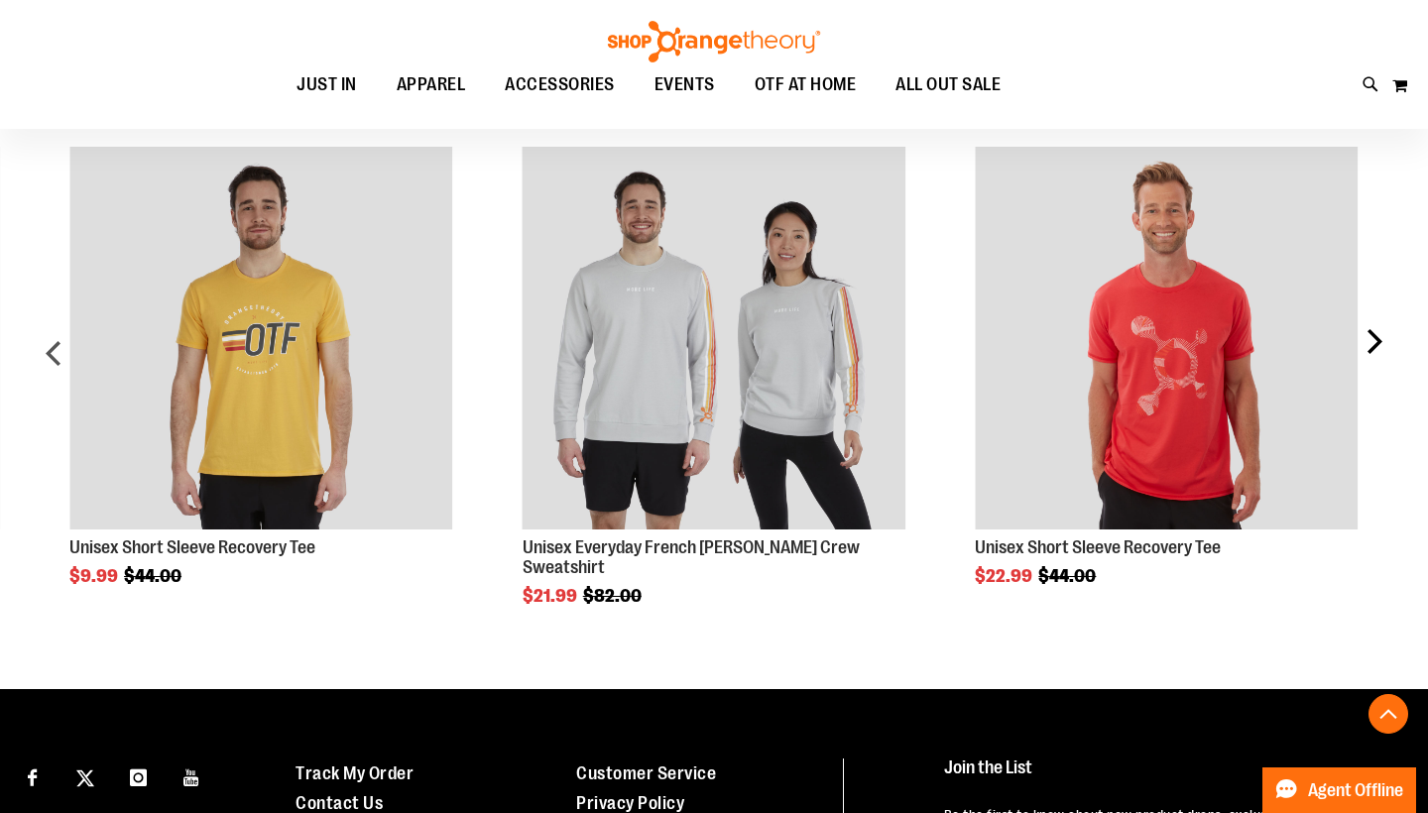
click at [1370, 332] on div "next" at bounding box center [1373, 361] width 40 height 488
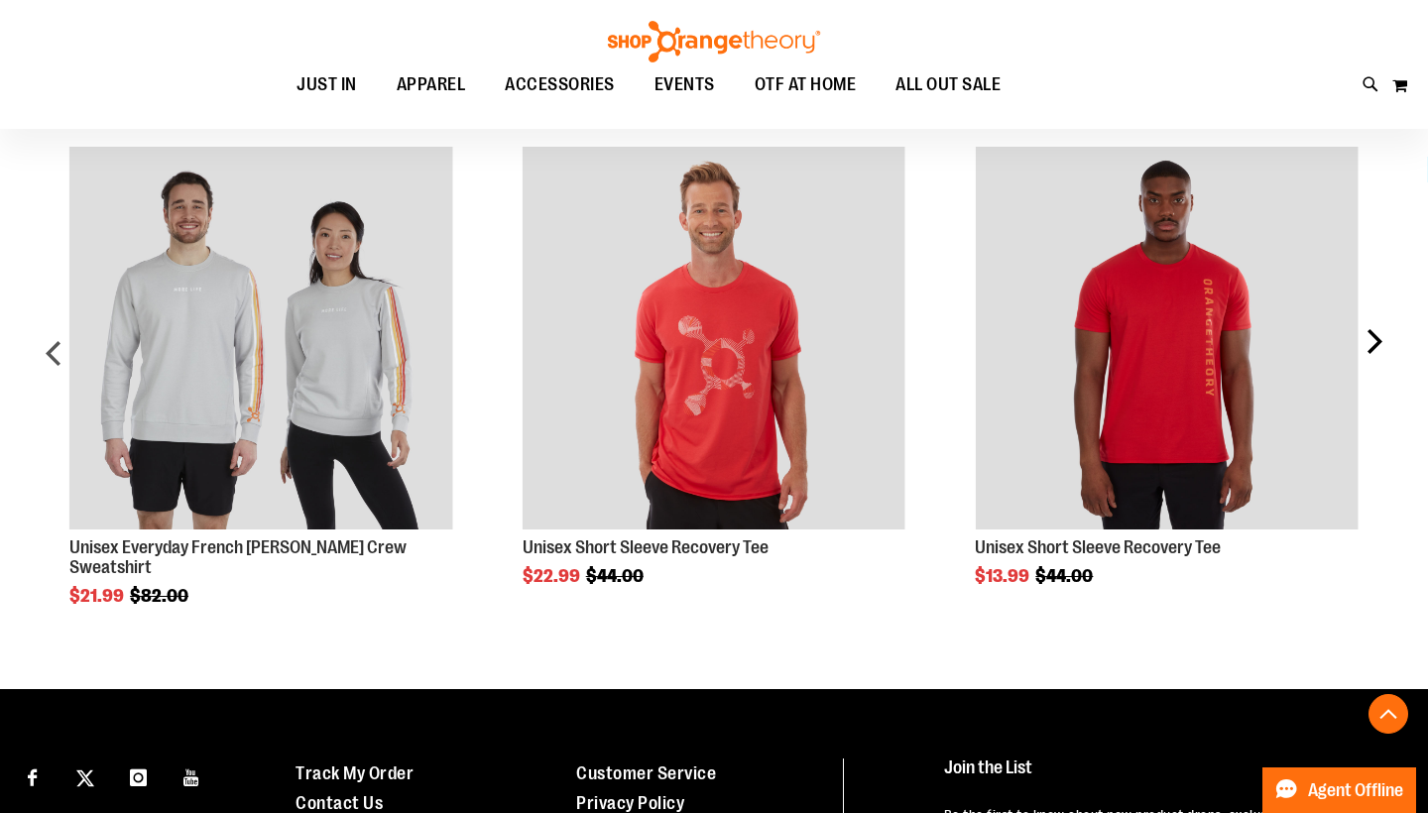
click at [1370, 332] on div "next" at bounding box center [1373, 361] width 40 height 488
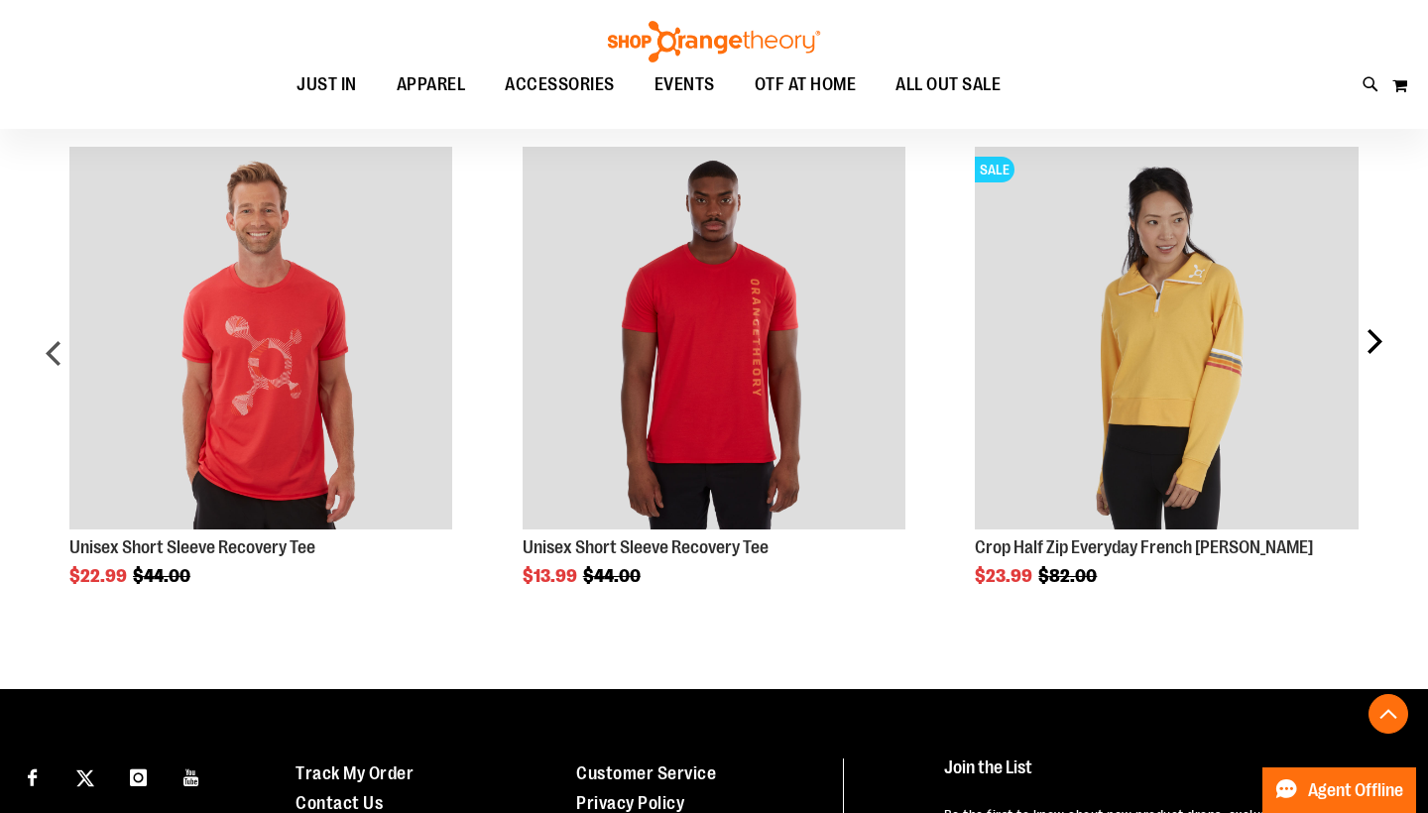
click at [1369, 338] on div "next" at bounding box center [1373, 361] width 40 height 488
